Goal: Transaction & Acquisition: Purchase product/service

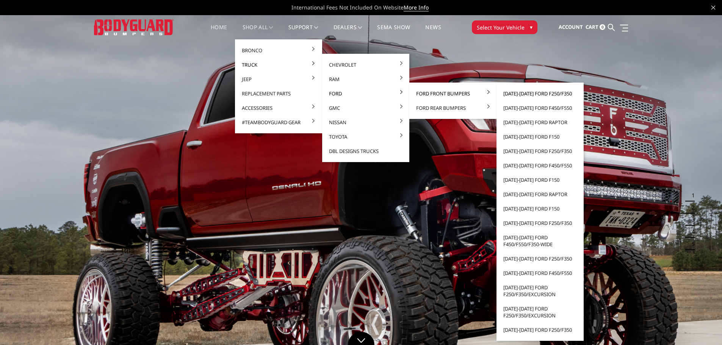
click at [509, 93] on link "[DATE]-[DATE] Ford F250/F350" at bounding box center [540, 93] width 81 height 14
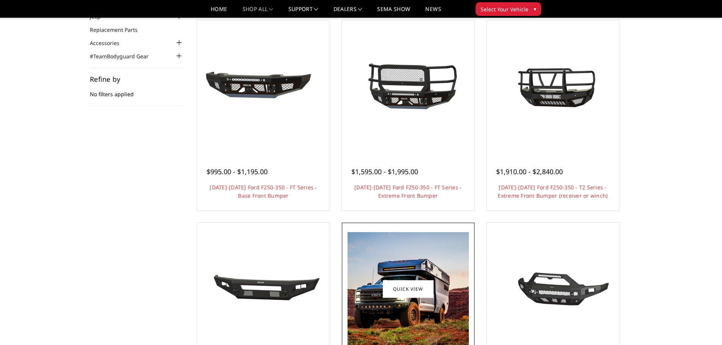
scroll to position [76, 0]
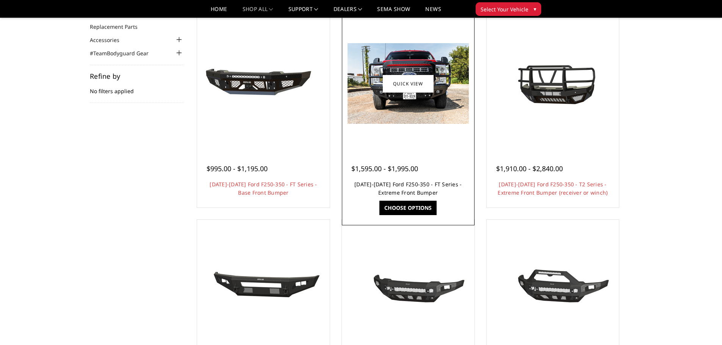
click at [413, 190] on link "2023-2025 Ford F250-350 - FT Series - Extreme Front Bumper" at bounding box center [408, 189] width 107 height 16
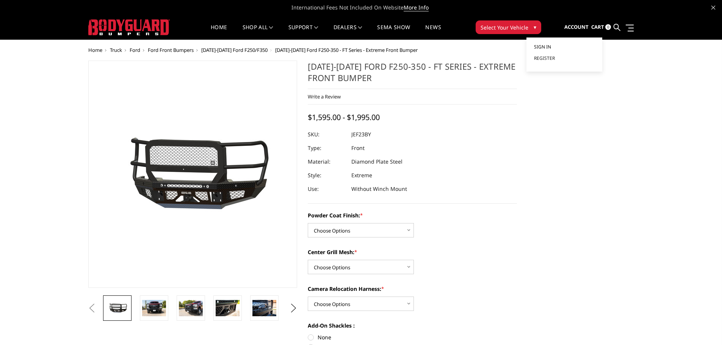
click at [551, 47] on span "Sign in" at bounding box center [542, 47] width 17 height 6
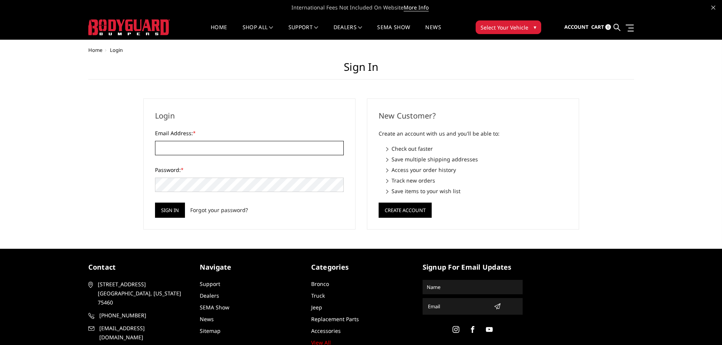
type input "ralbarez@siddons-martin.com"
click at [164, 218] on div "Login Email Address: * ralbarez@siddons-martin.com Password: * Sign in Forgot y…" at bounding box center [249, 164] width 212 height 131
click at [165, 213] on input "Sign in" at bounding box center [170, 210] width 30 height 15
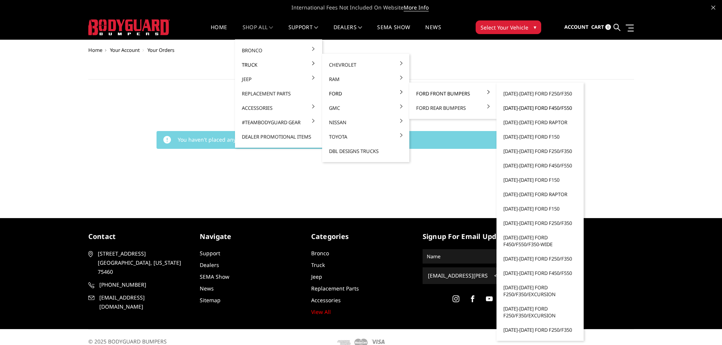
click at [521, 105] on link "[DATE]-[DATE] Ford F450/F550" at bounding box center [540, 108] width 81 height 14
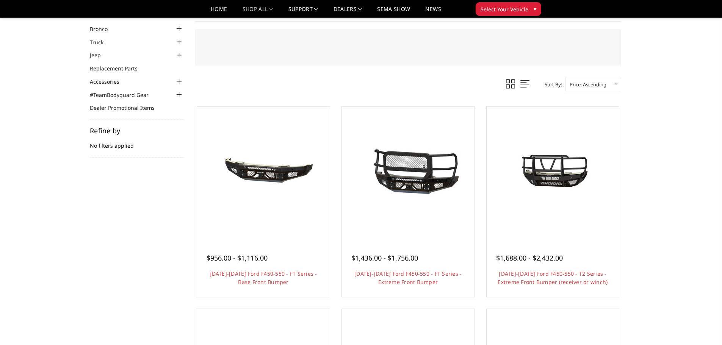
scroll to position [76, 0]
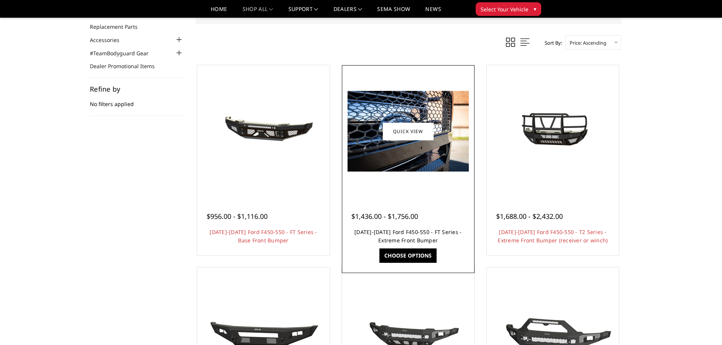
click at [401, 234] on link "[DATE]-[DATE] Ford F450-550 - FT Series - Extreme Front Bumper" at bounding box center [408, 237] width 107 height 16
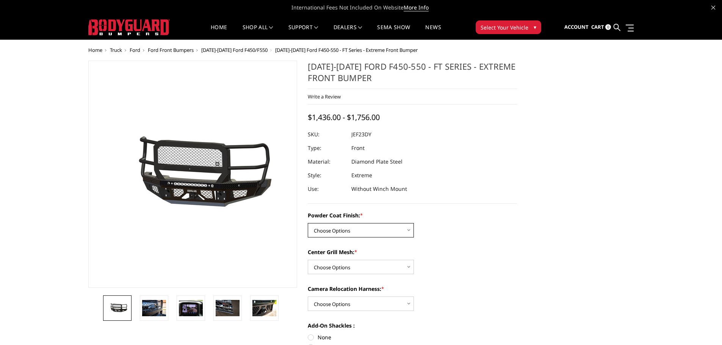
click at [411, 233] on select "Choose Options Bare Metal Gloss Black Powder Coat Textured Black Powder Coat" at bounding box center [361, 230] width 106 height 14
select select "3271"
click at [308, 223] on select "Choose Options Bare Metal Gloss Black Powder Coat Textured Black Powder Coat" at bounding box center [361, 230] width 106 height 14
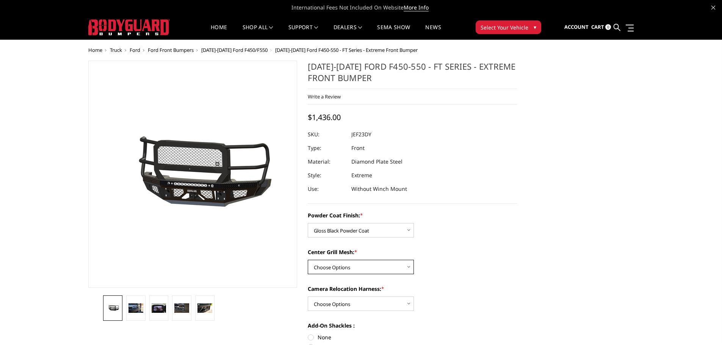
click at [410, 265] on select "Choose Options WITH Expanded Metal in Center Grill WITHOUT Expanded Metal in Ce…" at bounding box center [361, 267] width 106 height 14
select select "3273"
click at [308, 260] on select "Choose Options WITH Expanded Metal in Center Grill WITHOUT Expanded Metal in Ce…" at bounding box center [361, 267] width 106 height 14
click at [409, 304] on select "Choose Options WITH Camera Relocation Harness WITHOUT Camera Relocation Harness" at bounding box center [361, 304] width 106 height 14
select select "3276"
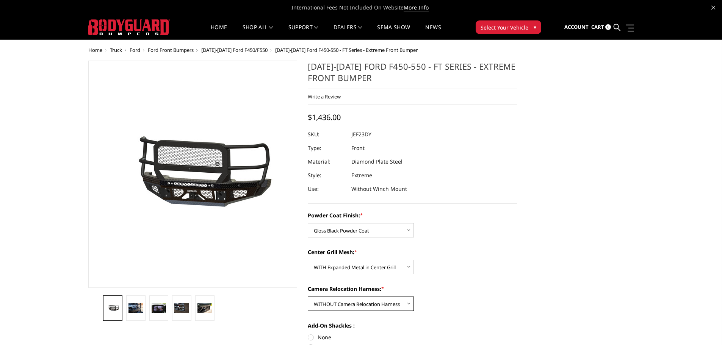
click at [308, 297] on select "Choose Options WITH Camera Relocation Harness WITHOUT Camera Relocation Harness" at bounding box center [361, 304] width 106 height 14
